Goal: Navigation & Orientation: Find specific page/section

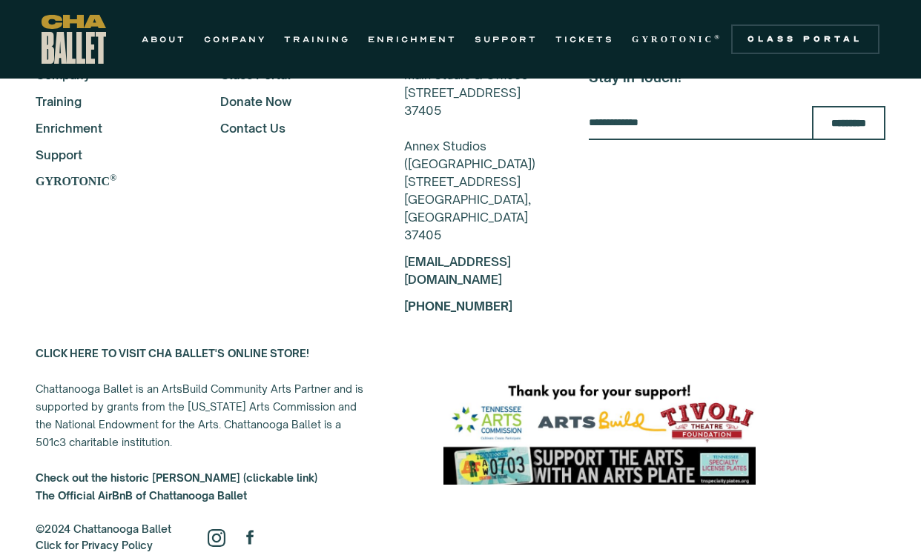
scroll to position [2584, 0]
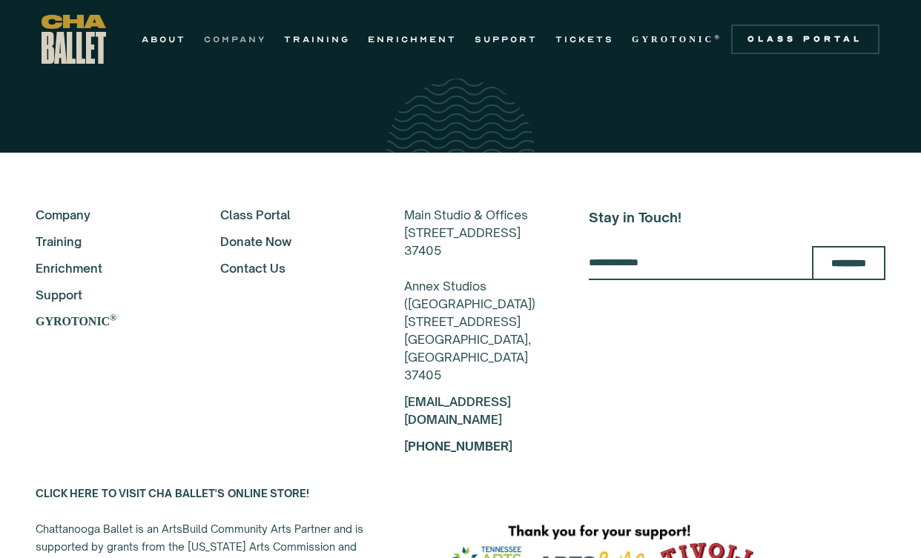
click at [240, 38] on link "COMPANY" at bounding box center [235, 39] width 62 height 18
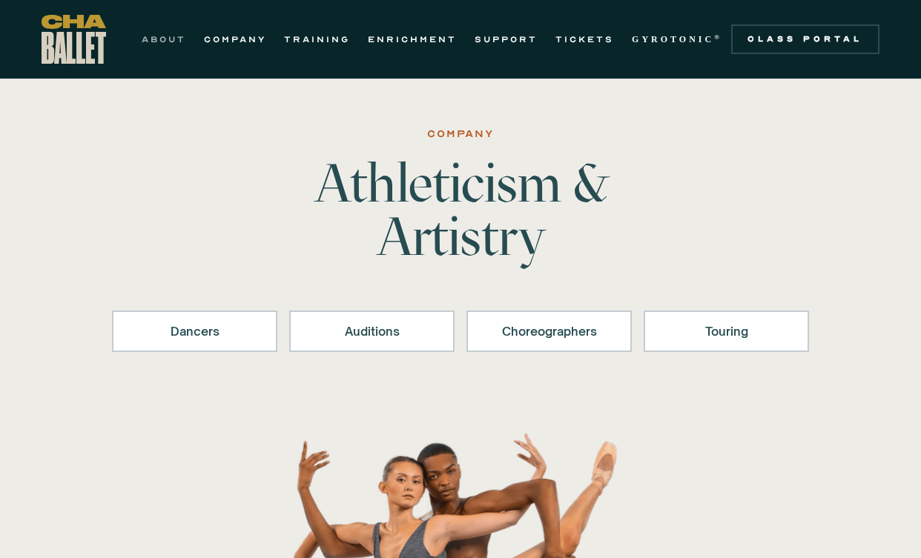
click at [166, 44] on link "ABOUT" at bounding box center [164, 39] width 44 height 18
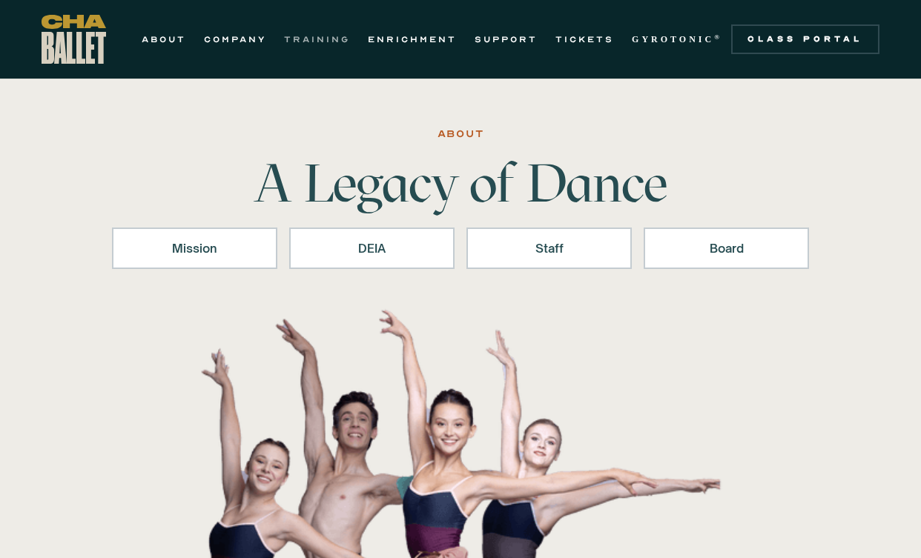
click at [323, 38] on link "TRAINING" at bounding box center [317, 39] width 66 height 18
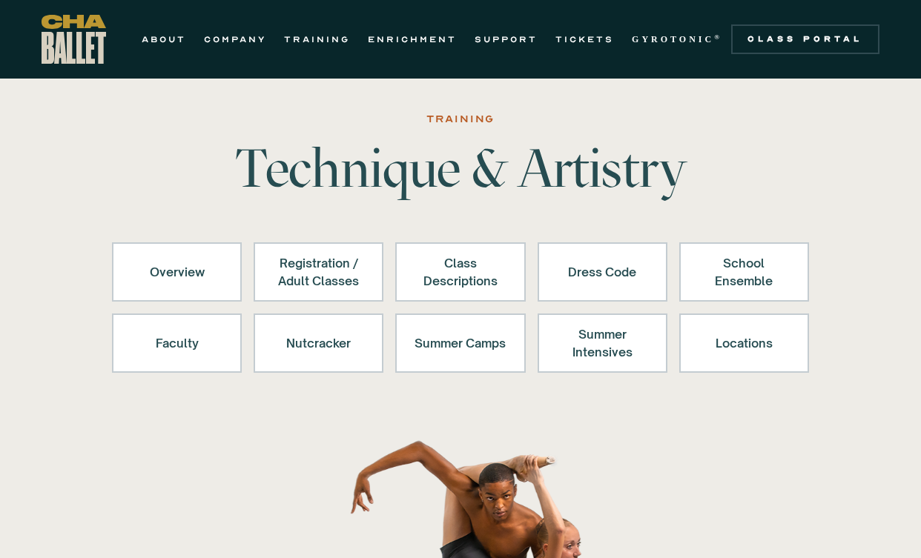
scroll to position [33, 0]
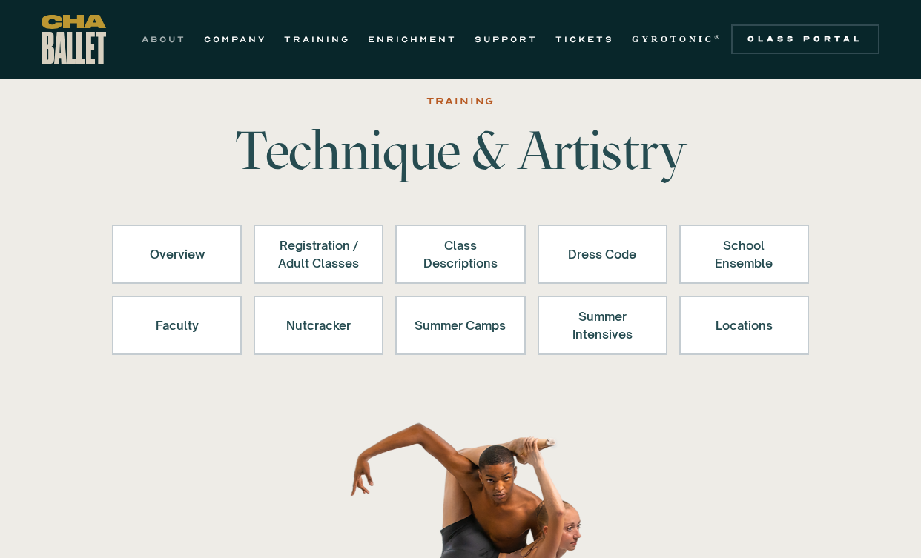
click at [167, 38] on link "ABOUT" at bounding box center [164, 39] width 44 height 18
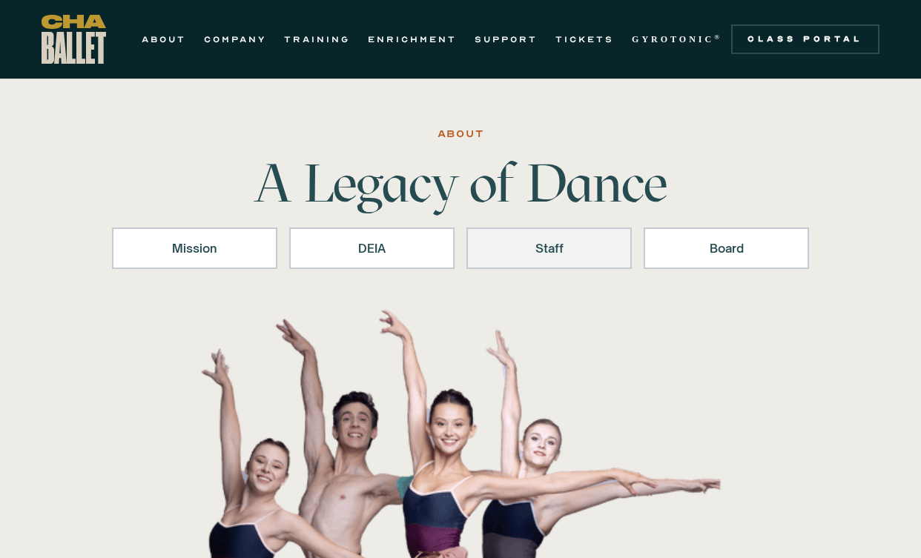
click at [540, 250] on div "Staff" at bounding box center [549, 249] width 127 height 18
